Goal: Navigation & Orientation: Find specific page/section

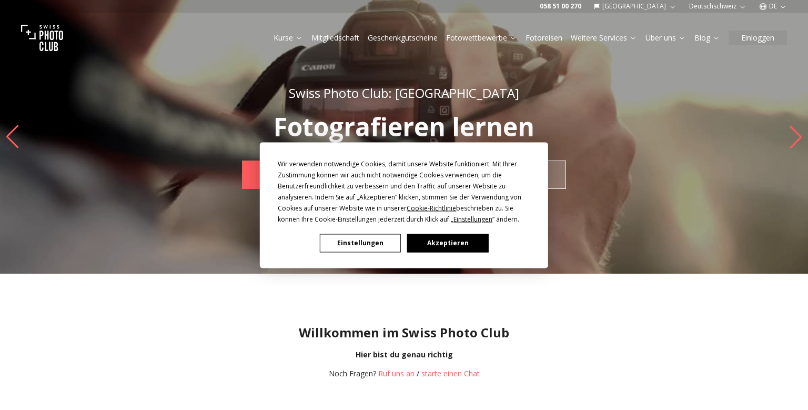
click at [473, 244] on button "Akzeptieren" at bounding box center [447, 242] width 81 height 18
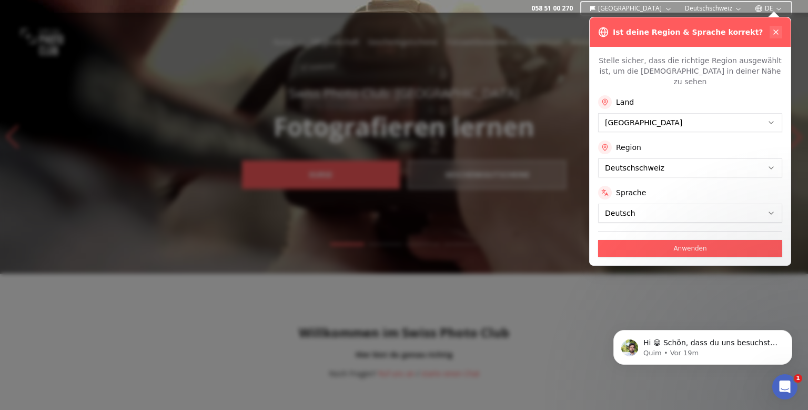
click at [777, 32] on icon at bounding box center [775, 32] width 8 height 8
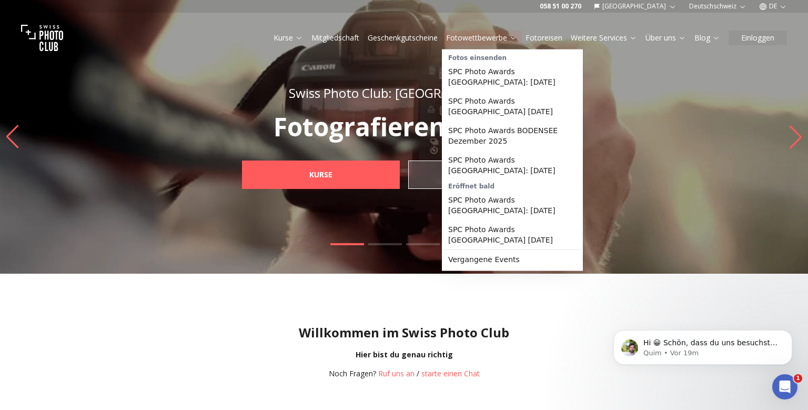
click at [483, 35] on link "Fotowettbewerbe" at bounding box center [481, 38] width 71 height 11
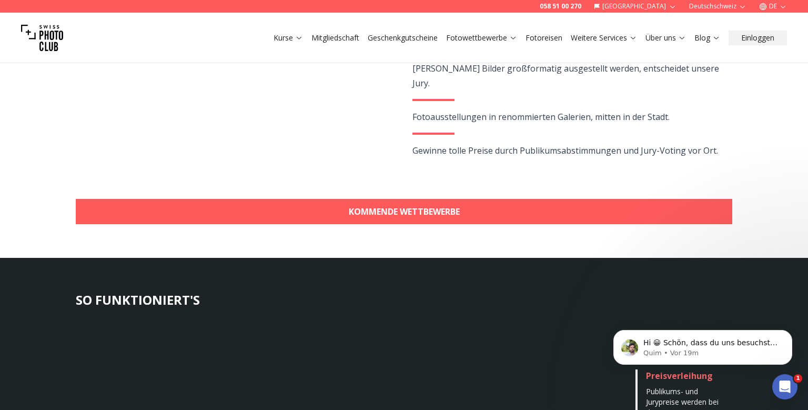
scroll to position [333, 0]
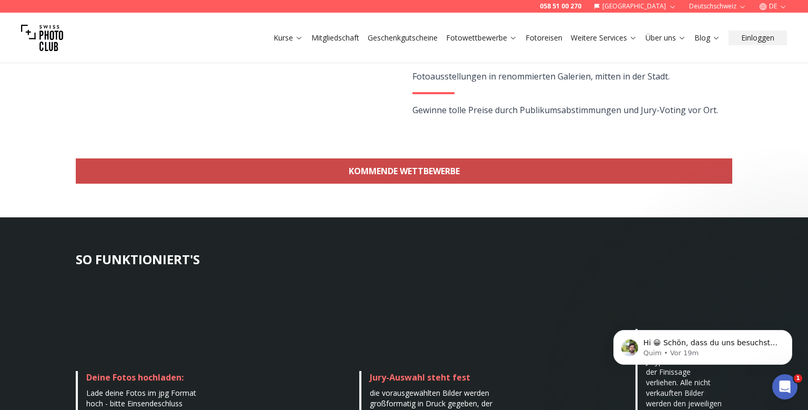
click at [399, 174] on link "KOMMENDE WETTBEWERBE" at bounding box center [404, 170] width 656 height 25
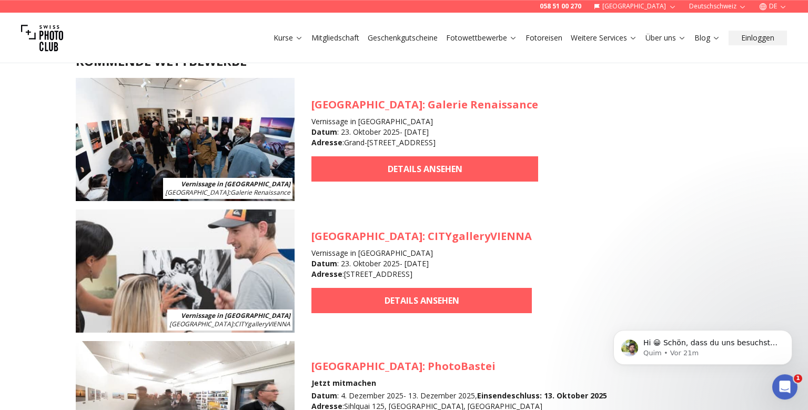
scroll to position [1104, 0]
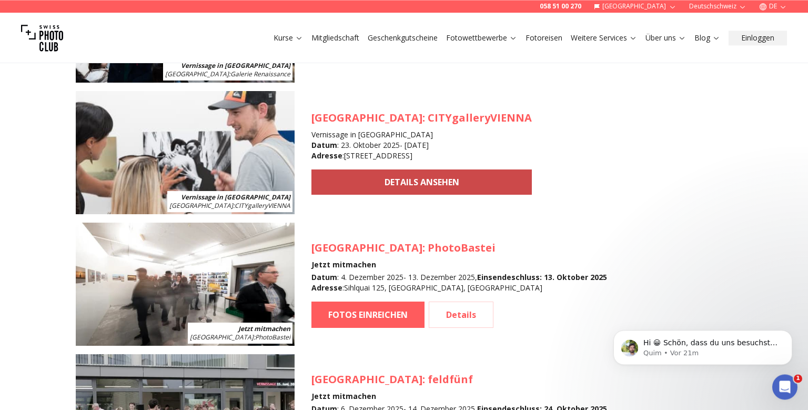
click at [425, 188] on link "DETAILS ANSEHEN" at bounding box center [421, 181] width 220 height 25
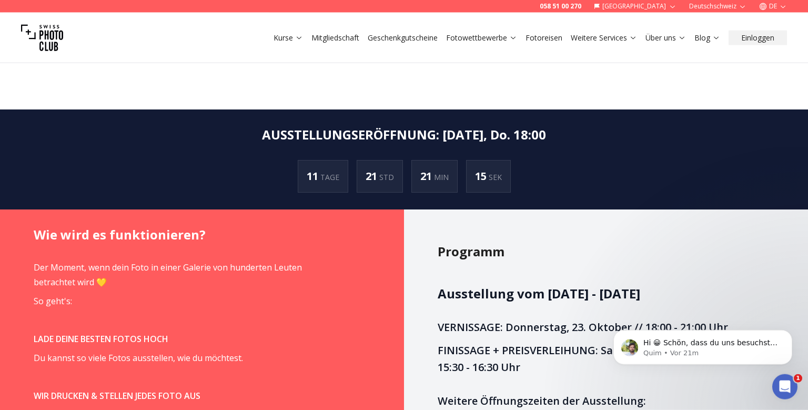
scroll to position [444, 0]
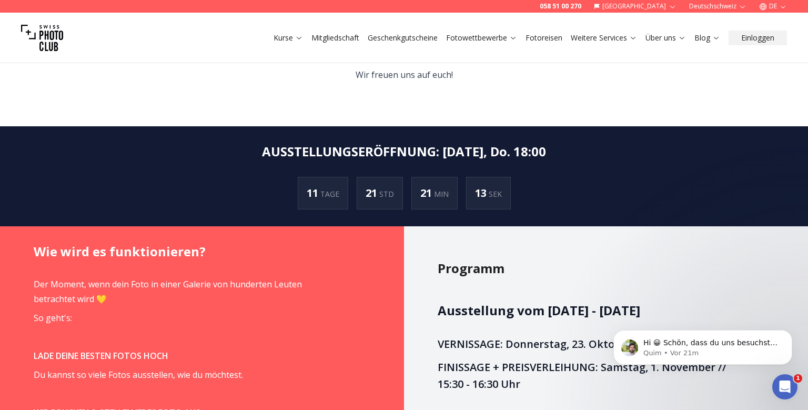
click at [51, 43] on img at bounding box center [42, 38] width 42 height 42
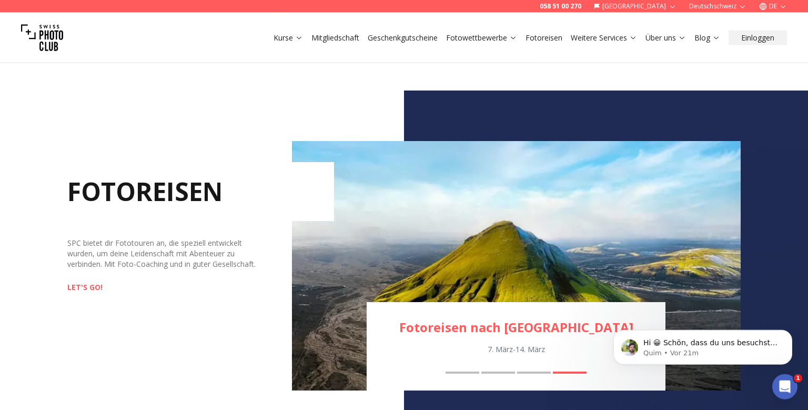
scroll to position [999, 0]
